Goal: Transaction & Acquisition: Purchase product/service

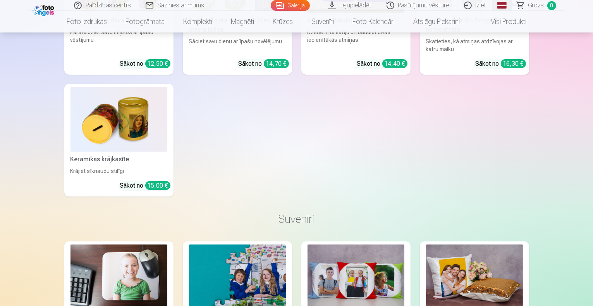
scroll to position [8984, 0]
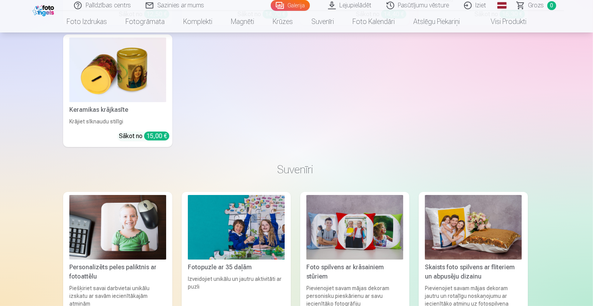
scroll to position [9012, 0]
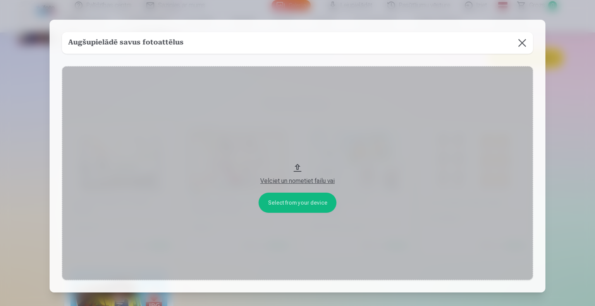
click at [521, 43] on button at bounding box center [522, 43] width 22 height 22
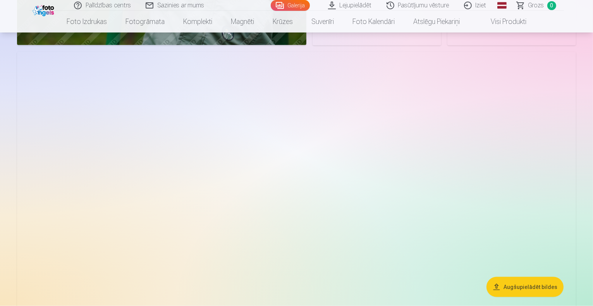
scroll to position [3859, 0]
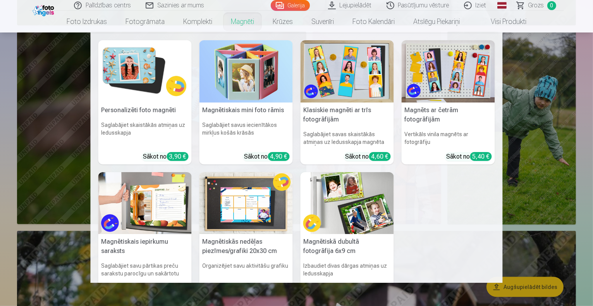
click at [242, 18] on link "Magnēti" at bounding box center [242, 22] width 42 height 22
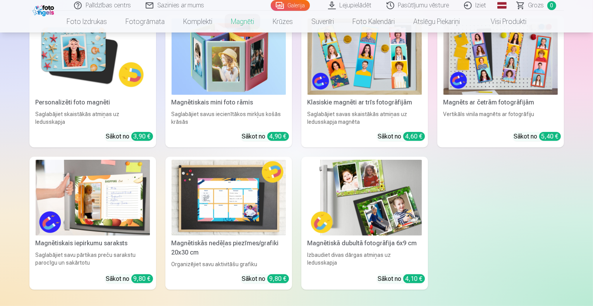
scroll to position [136, 0]
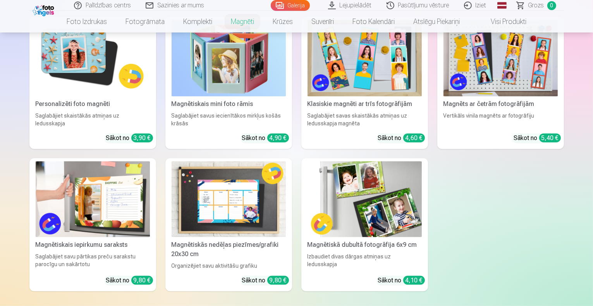
click at [396, 207] on img at bounding box center [364, 199] width 114 height 76
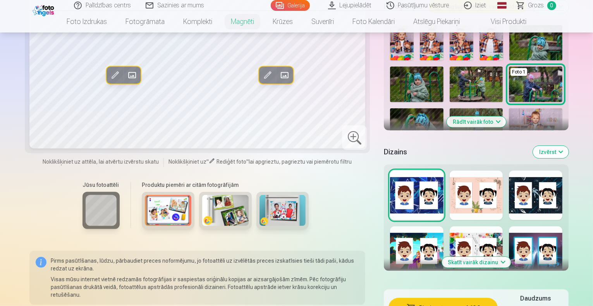
scroll to position [300, 0]
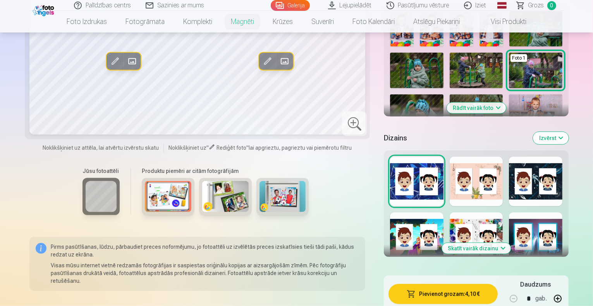
click at [502, 243] on button "Skatīt vairāk dizainu" at bounding box center [476, 248] width 69 height 11
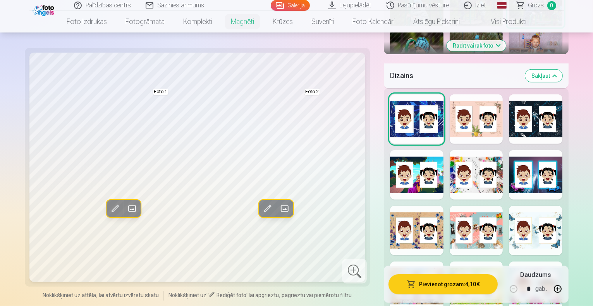
scroll to position [366, 0]
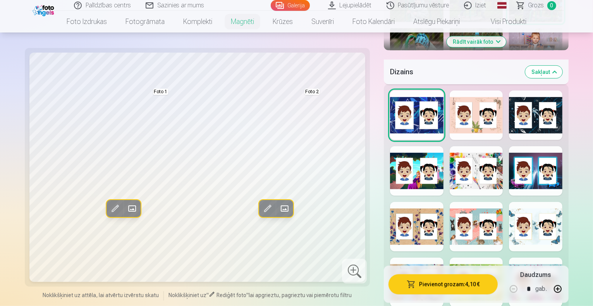
click at [481, 146] on div at bounding box center [476, 171] width 53 height 50
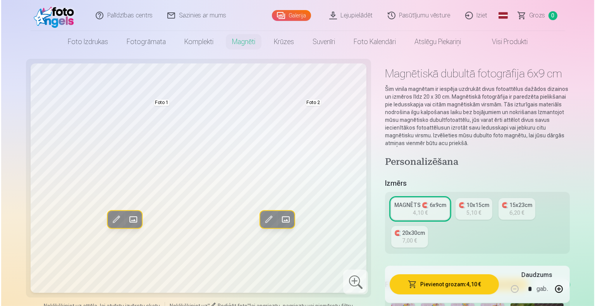
scroll to position [0, 0]
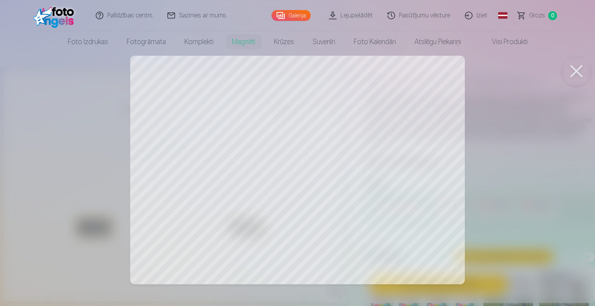
click at [198, 156] on div at bounding box center [297, 153] width 595 height 306
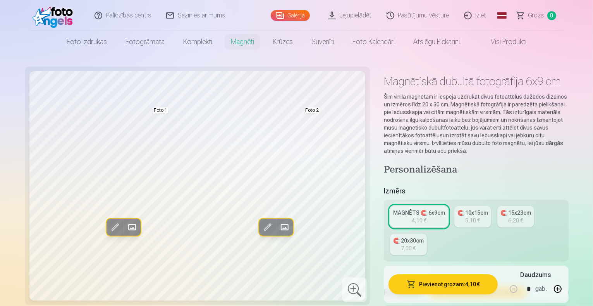
click at [109, 226] on span at bounding box center [115, 227] width 12 height 12
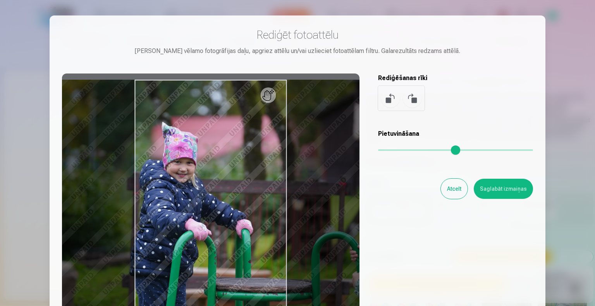
click at [455, 189] on button "Atcelt" at bounding box center [454, 189] width 27 height 20
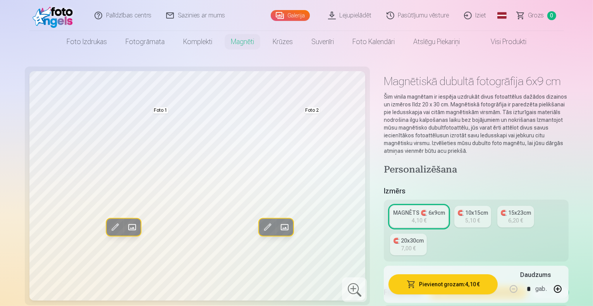
click at [126, 229] on span at bounding box center [132, 227] width 12 height 12
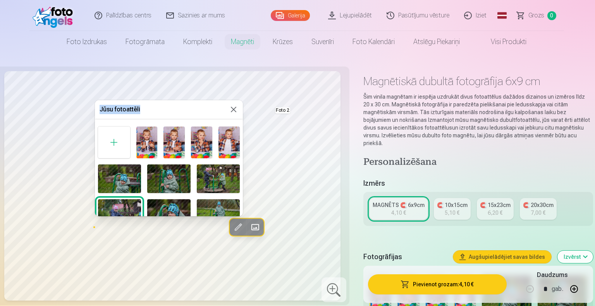
drag, startPoint x: 156, startPoint y: 103, endPoint x: 169, endPoint y: 40, distance: 64.9
click at [169, 40] on body "Palīdzības centrs Sazinies ar mums Galerija Lejupielādēt Pasūtījumu vēsture Izi…" at bounding box center [297, 153] width 595 height 306
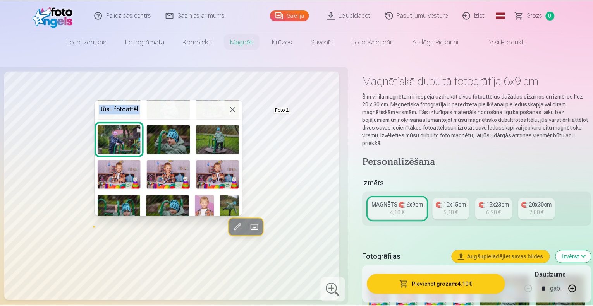
scroll to position [74, 0]
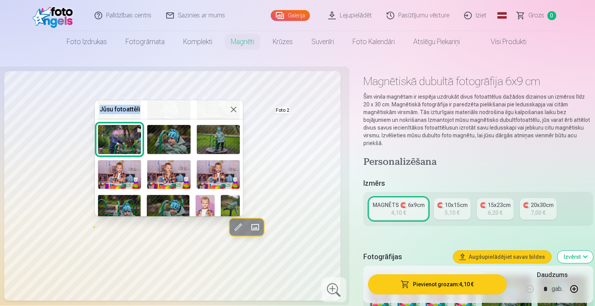
click at [166, 168] on img at bounding box center [168, 174] width 43 height 29
